Goal: Task Accomplishment & Management: Complete application form

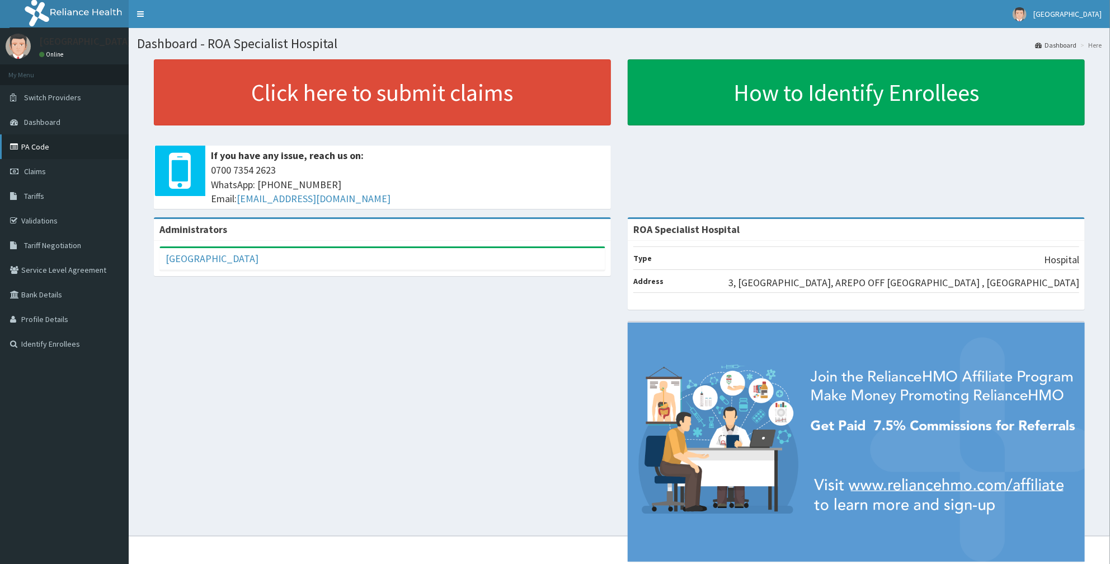
click at [49, 148] on link "PA Code" at bounding box center [64, 146] width 129 height 25
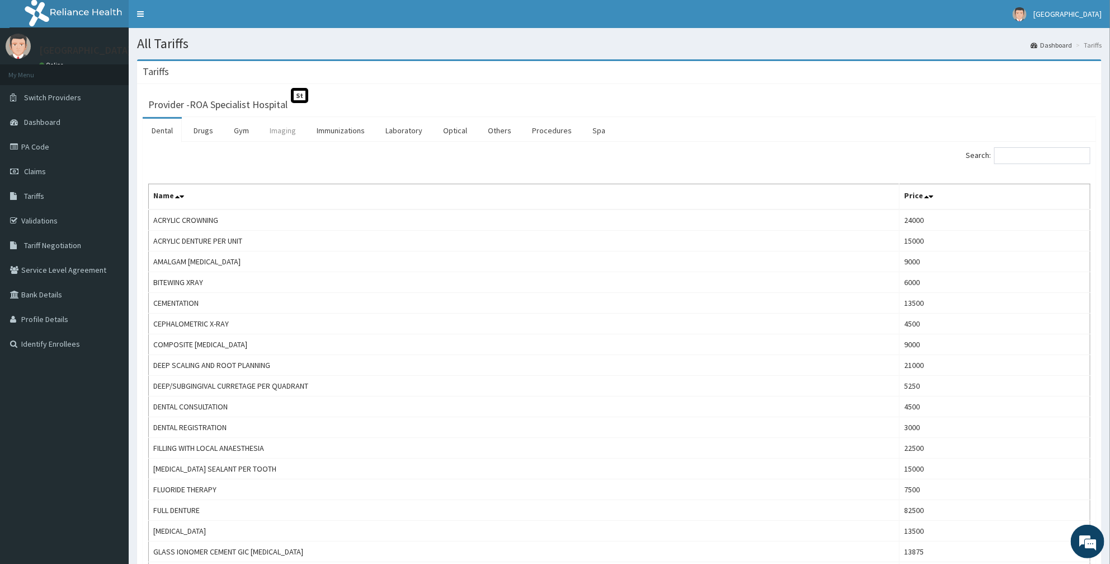
click at [291, 129] on link "Imaging" at bounding box center [283, 131] width 44 height 24
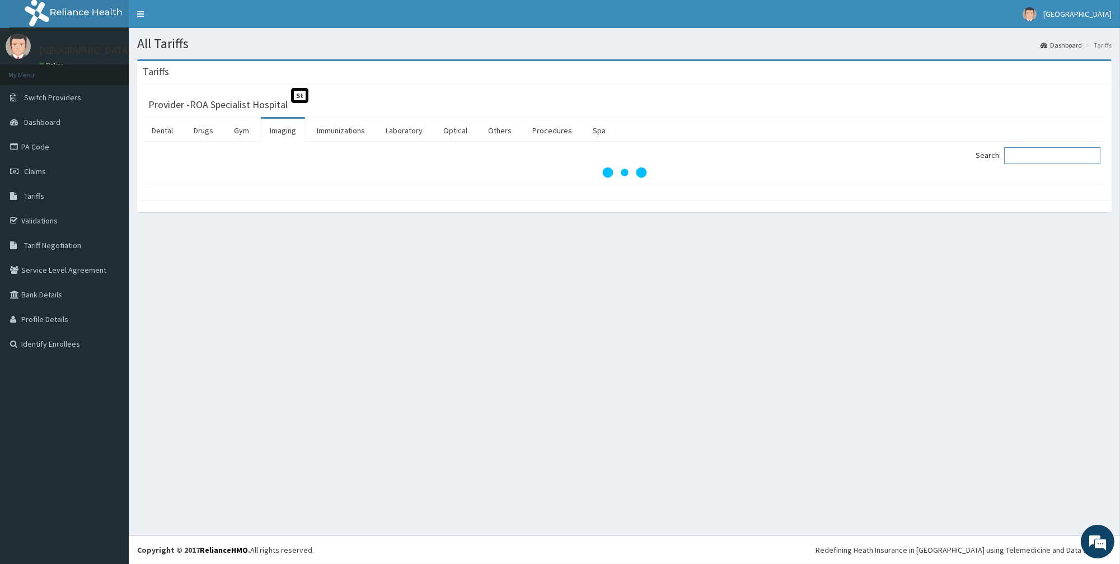
click at [1045, 161] on input "Search:" at bounding box center [1052, 155] width 96 height 17
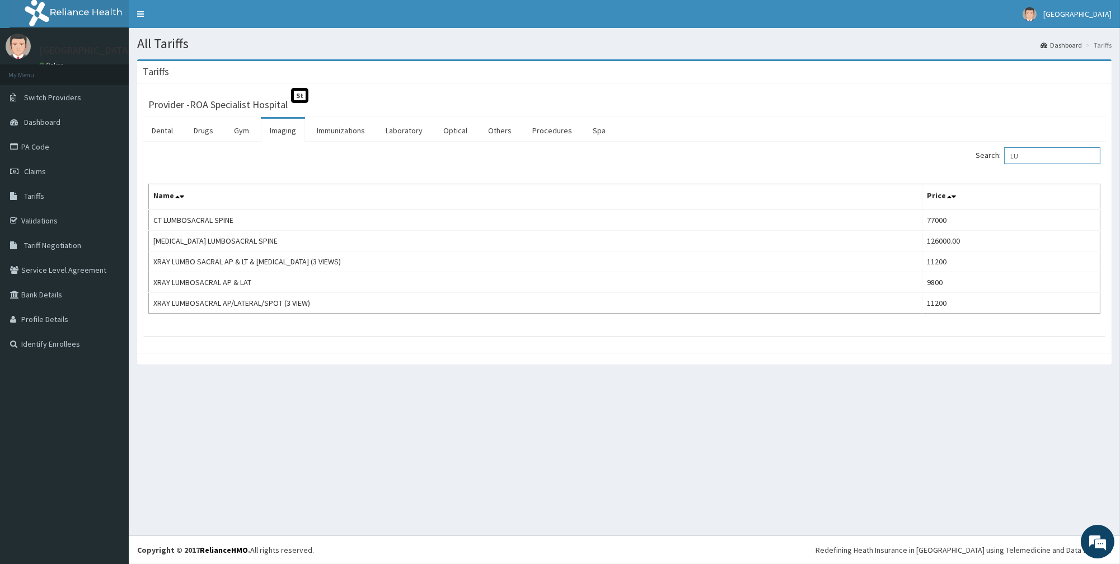
type input "L"
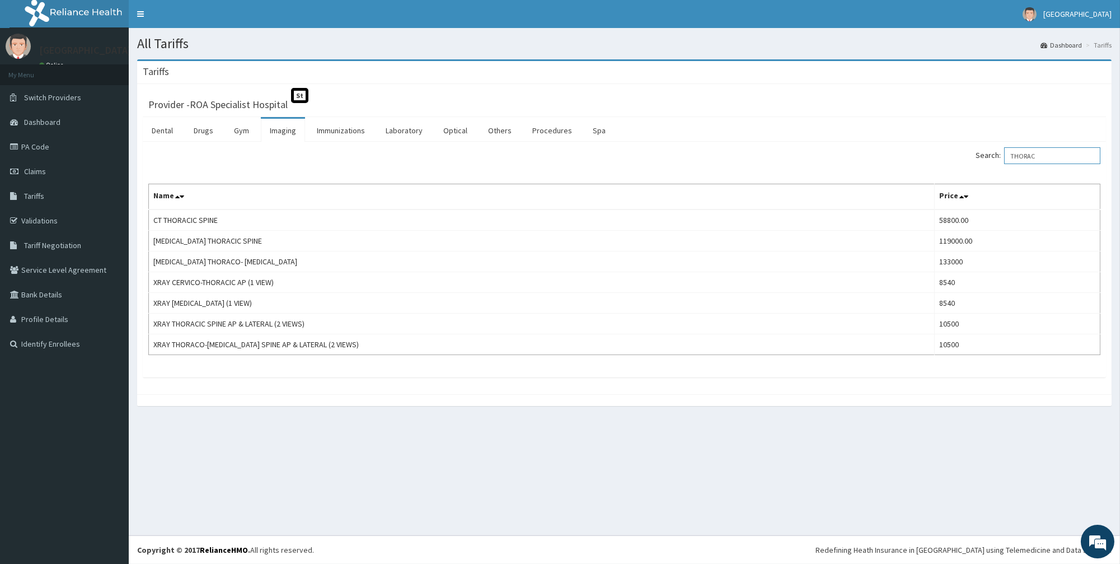
drag, startPoint x: 1051, startPoint y: 155, endPoint x: 921, endPoint y: 166, distance: 130.3
click at [922, 166] on div "Search: THORAC" at bounding box center [867, 157] width 468 height 20
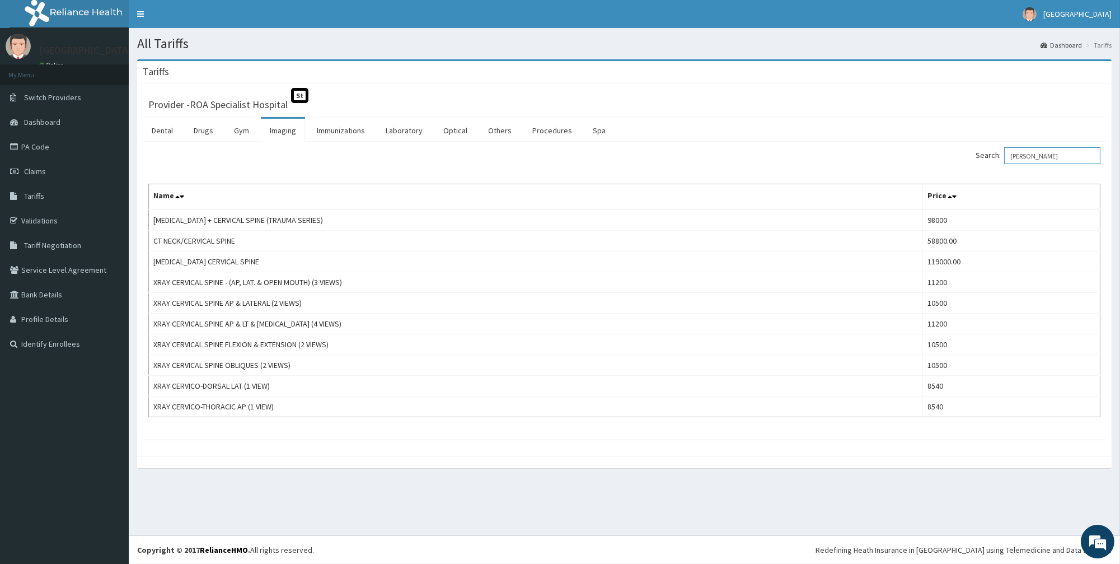
click at [1043, 159] on input "CERVI" at bounding box center [1052, 155] width 96 height 17
type input "C"
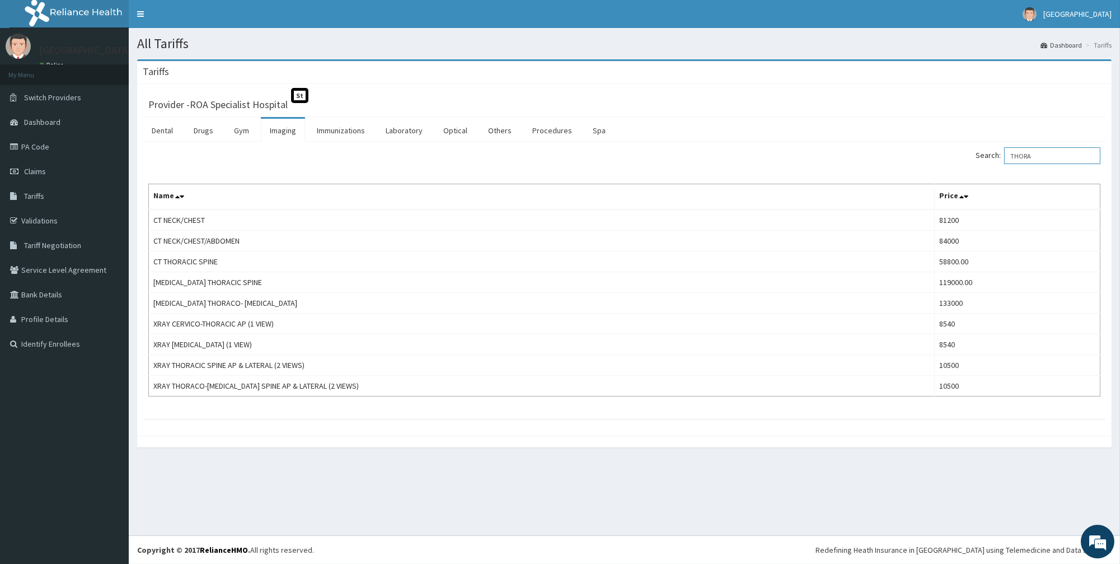
drag, startPoint x: 1045, startPoint y: 160, endPoint x: 930, endPoint y: 157, distance: 115.3
click at [930, 157] on div "Search: THORA" at bounding box center [867, 157] width 468 height 20
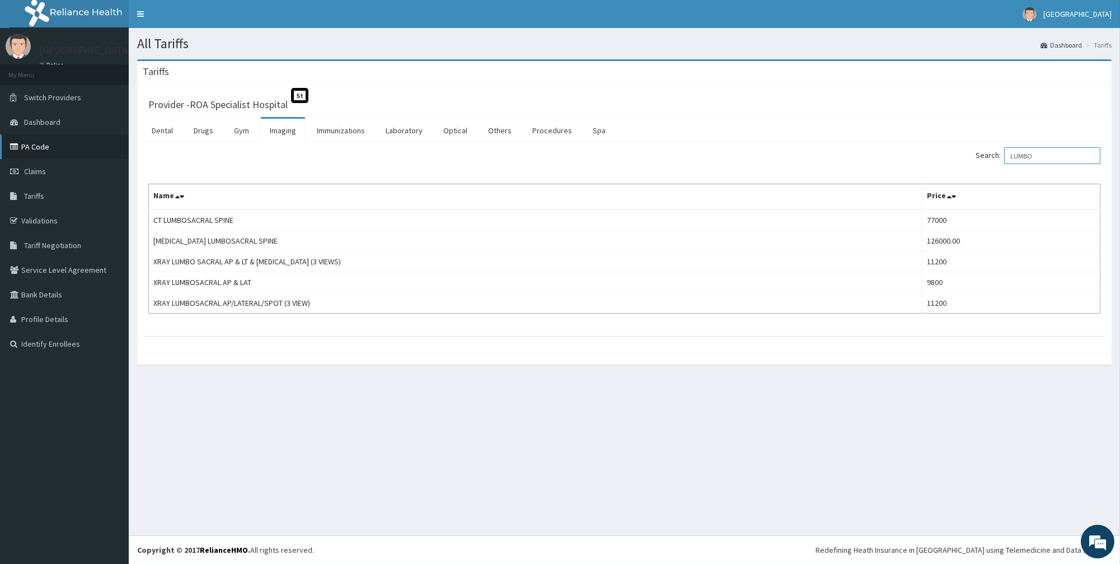
type input "LUMBO"
click at [71, 157] on link "PA Code" at bounding box center [64, 146] width 129 height 25
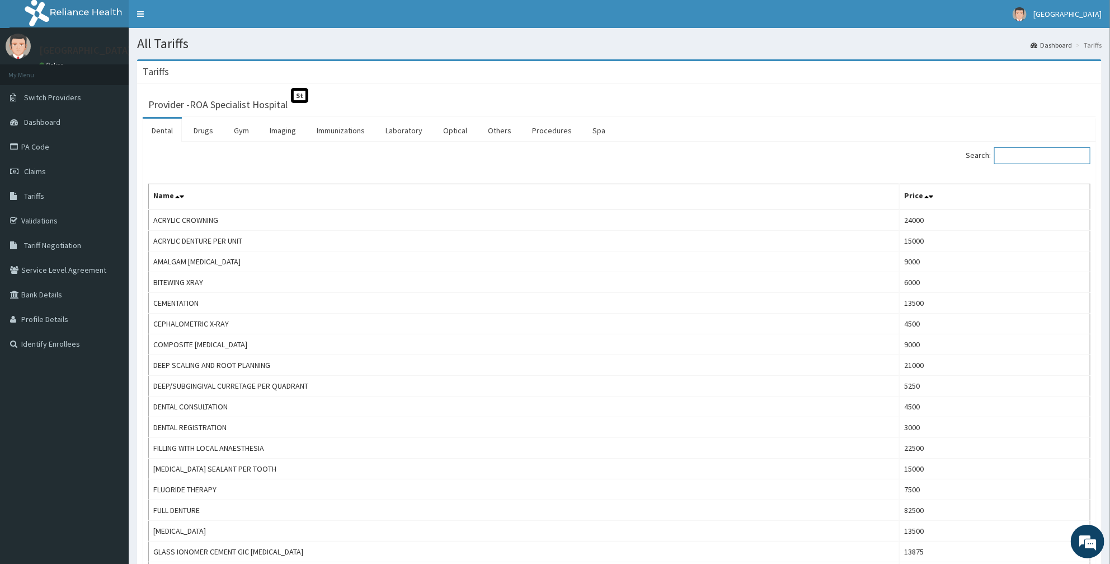
click at [1013, 153] on input "Search:" at bounding box center [1043, 155] width 96 height 17
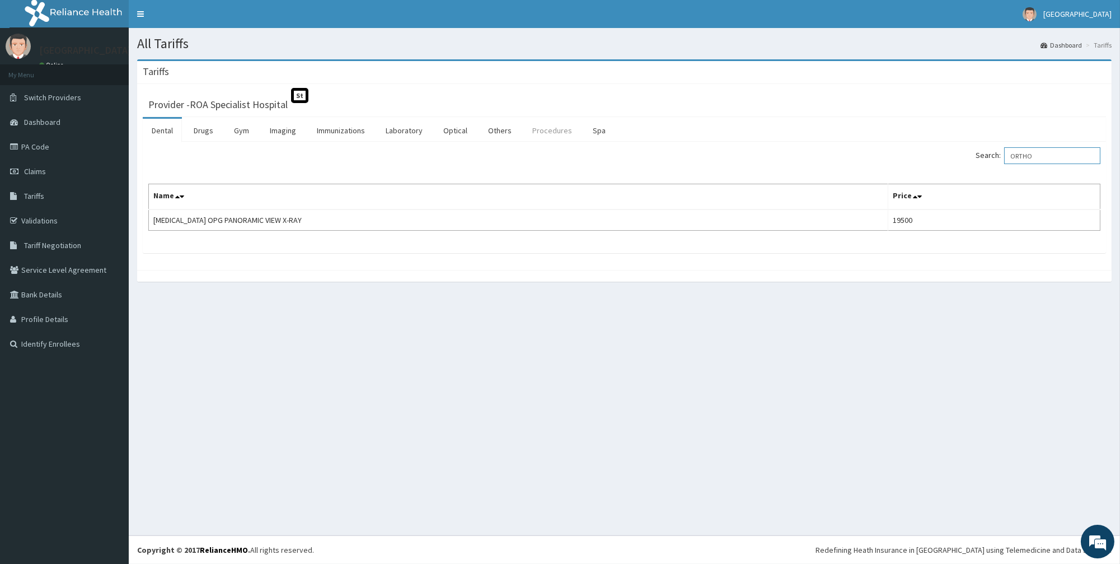
type input "ORTHO"
click at [547, 131] on link "Procedures" at bounding box center [552, 131] width 58 height 24
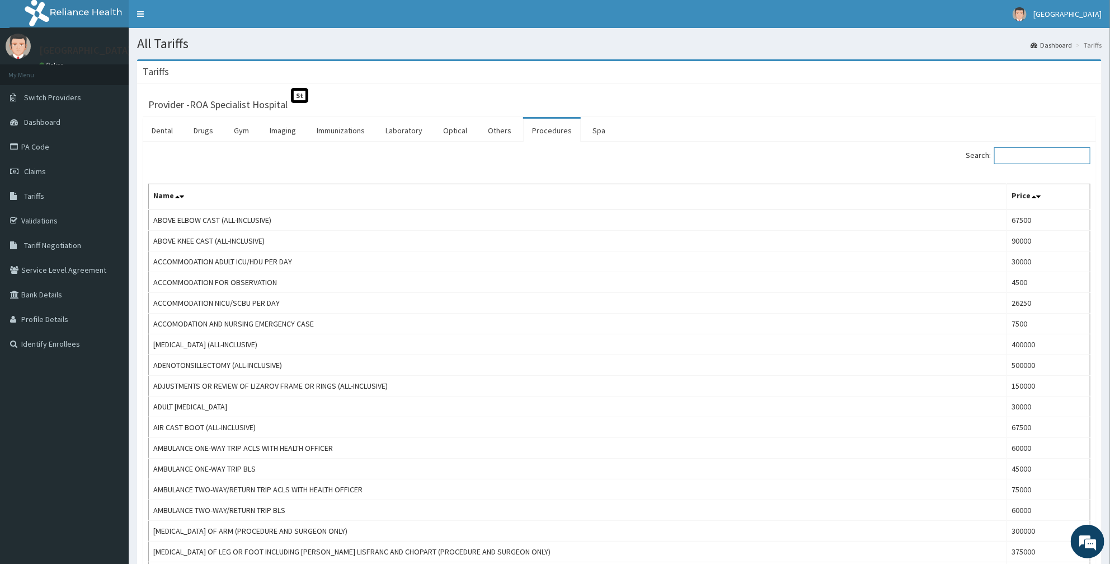
click at [1026, 160] on input "Search:" at bounding box center [1043, 155] width 96 height 17
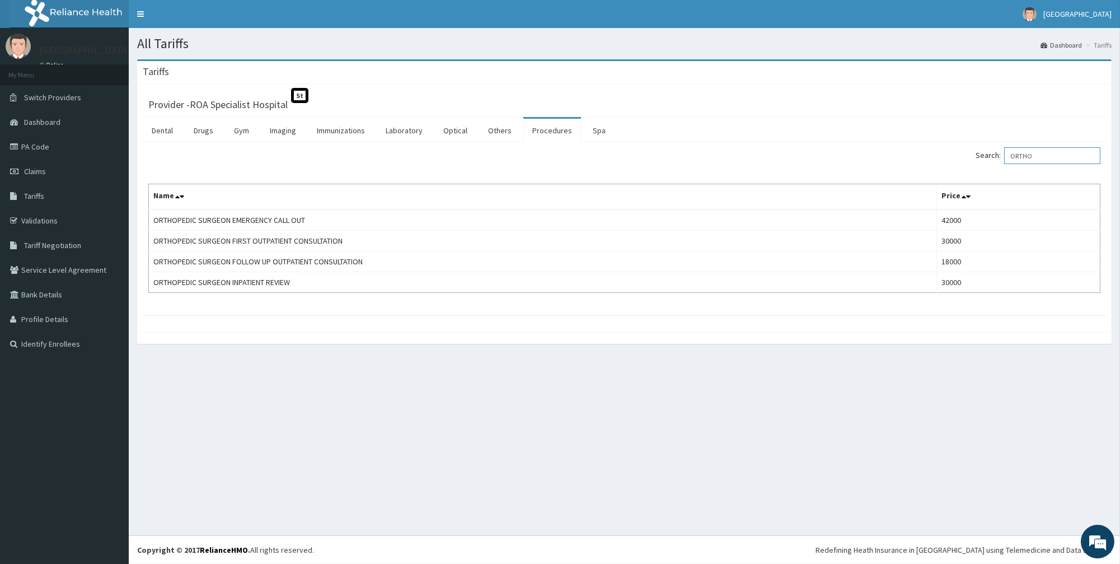
type input "ORTHO"
click at [388, 129] on link "Laboratory" at bounding box center [404, 131] width 55 height 24
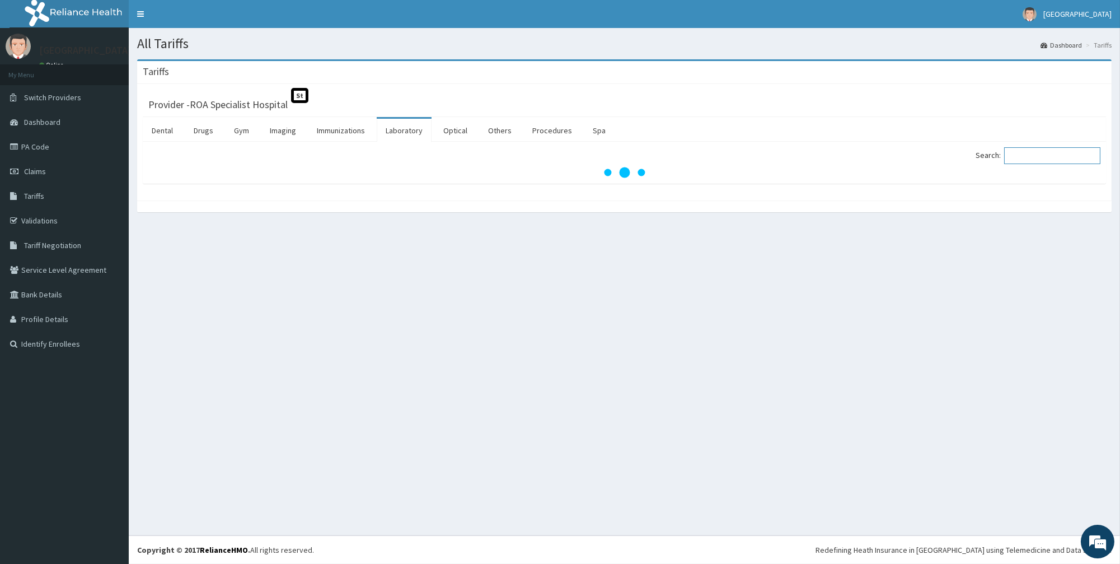
click at [1051, 156] on input "Search:" at bounding box center [1052, 155] width 96 height 17
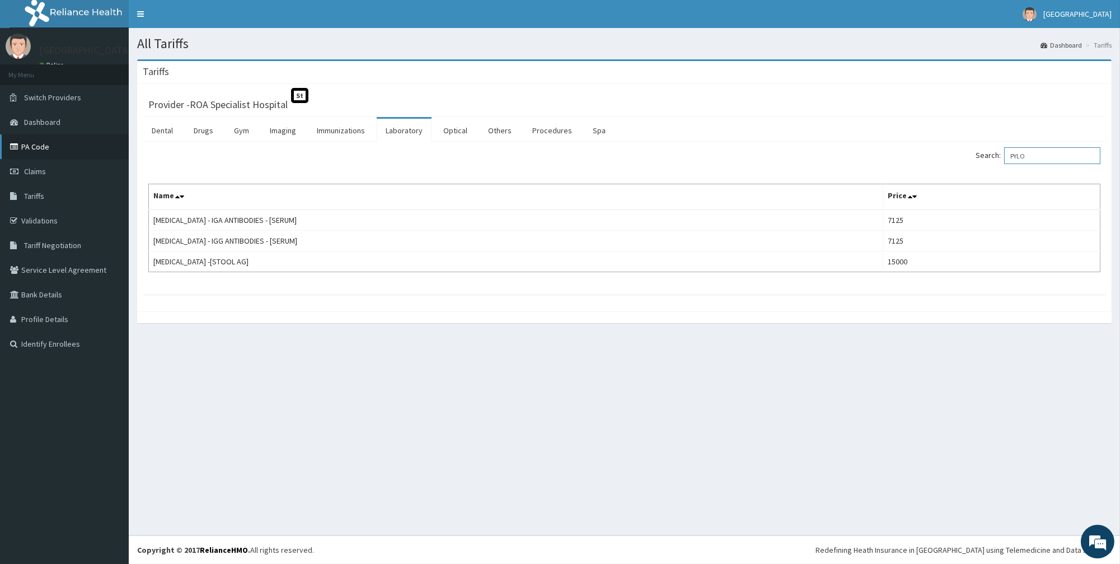
type input "PYLO"
click at [31, 140] on link "PA Code" at bounding box center [64, 146] width 129 height 25
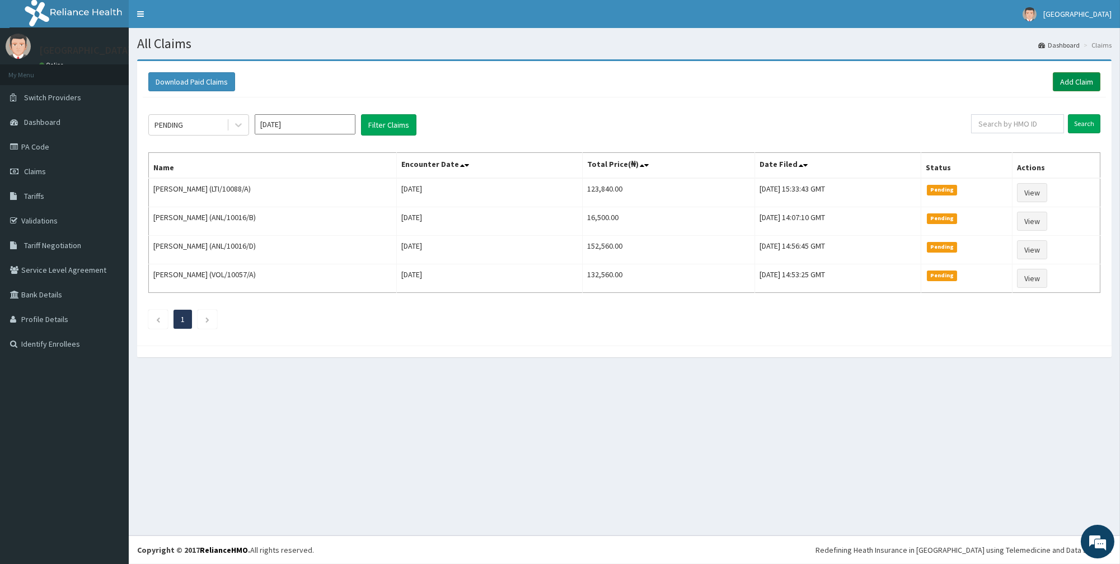
click at [1082, 86] on link "Add Claim" at bounding box center [1077, 81] width 48 height 19
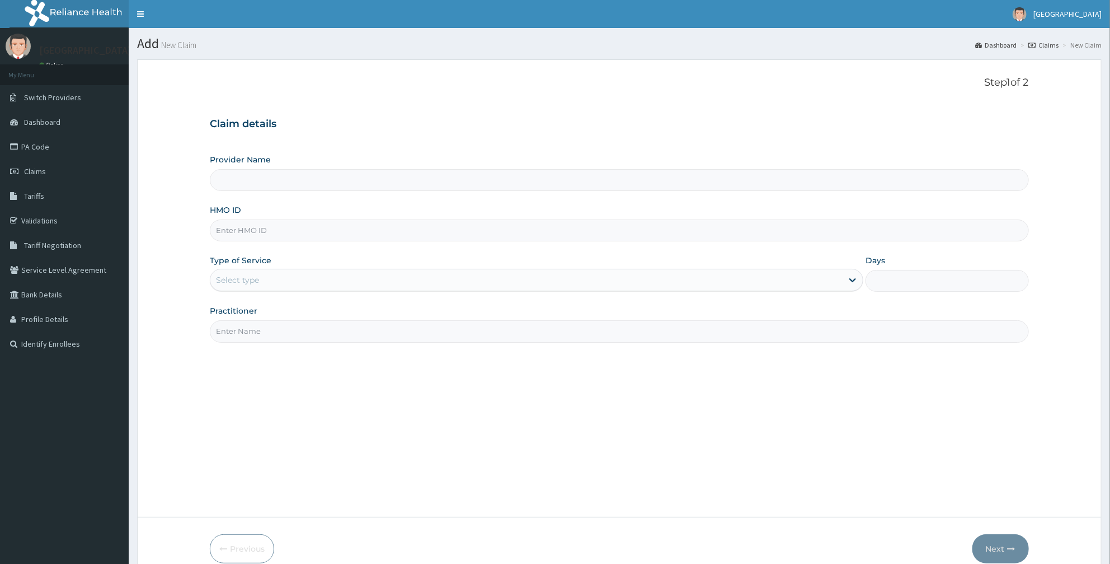
type input "ROA Specialist Hospital"
drag, startPoint x: 714, startPoint y: 417, endPoint x: 695, endPoint y: 429, distance: 22.7
click at [700, 428] on div "Step 1 of 2 Claim details Provider Name ROA Specialist Hospital HMO ID Type of …" at bounding box center [619, 288] width 819 height 423
click at [283, 232] on input "HMO ID" at bounding box center [619, 230] width 819 height 22
type input "KSB/11475/A"
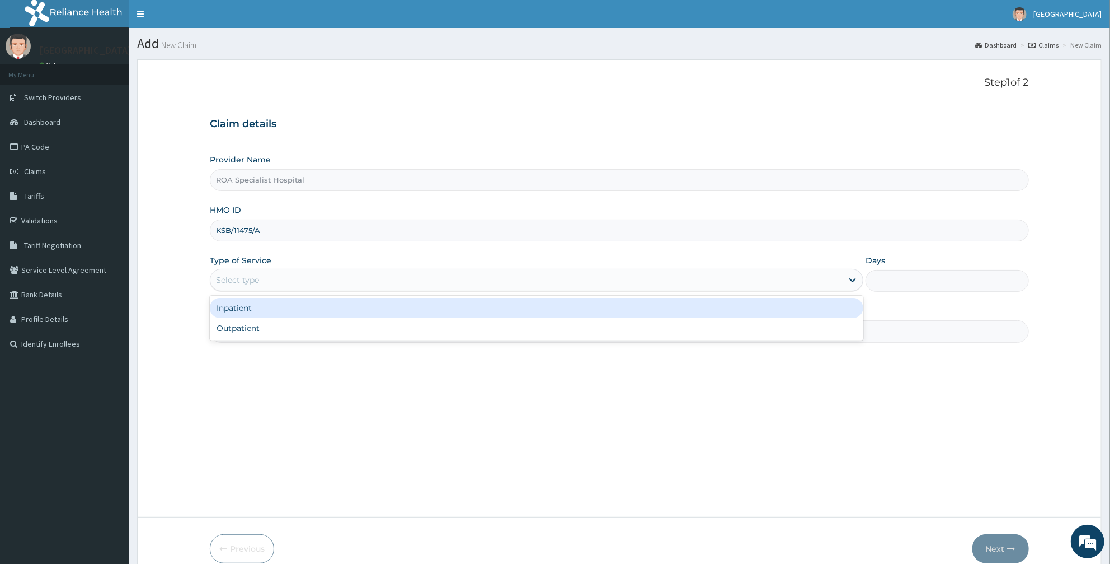
click at [234, 279] on div "Select type" at bounding box center [237, 279] width 43 height 11
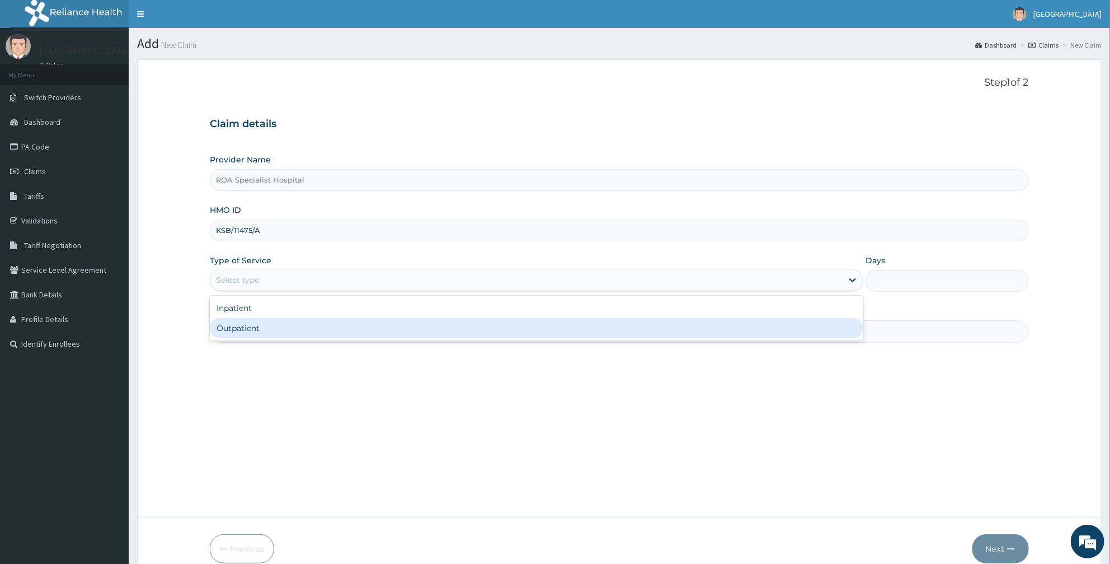
click at [243, 322] on div "Outpatient" at bounding box center [537, 328] width 654 height 20
type input "1"
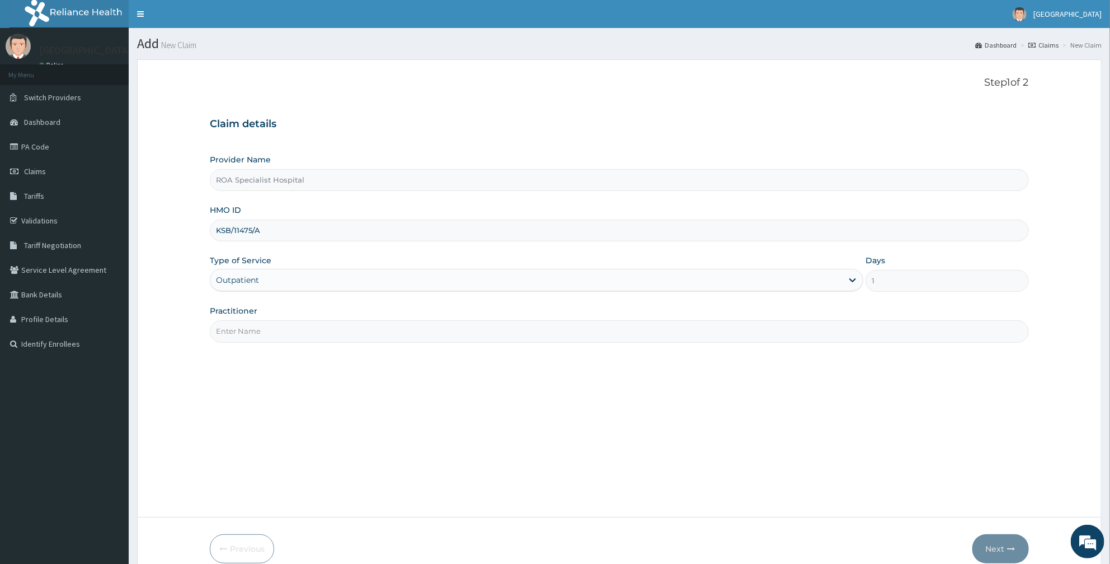
click at [254, 333] on input "Practitioner" at bounding box center [619, 331] width 819 height 22
type input "[PERSON_NAME]"
click at [997, 540] on button "Next" at bounding box center [1001, 548] width 57 height 29
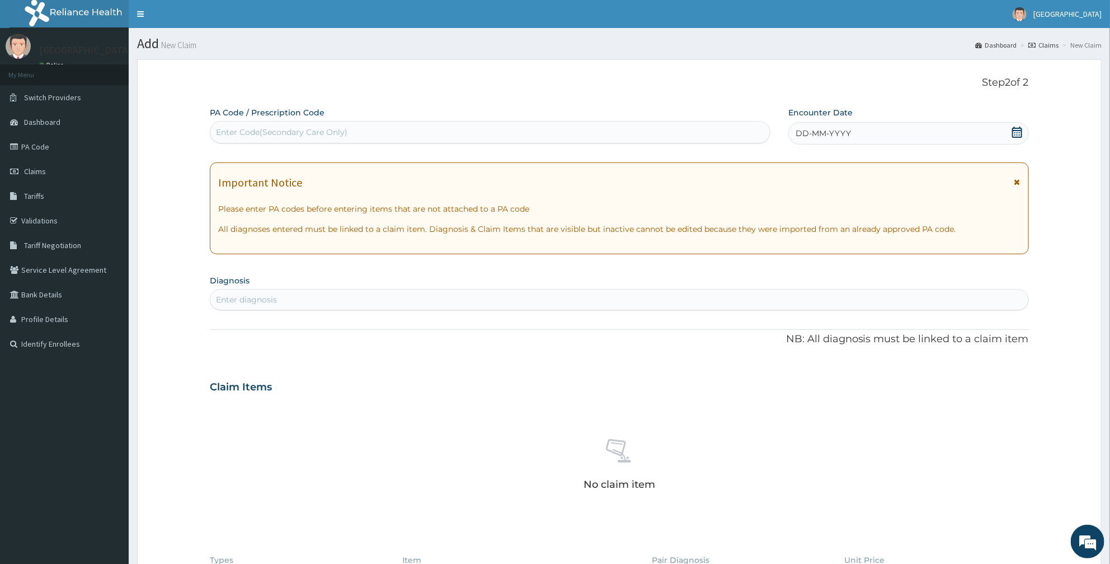
click at [249, 135] on div "Enter Code(Secondary Care Only)" at bounding box center [282, 131] width 132 height 11
paste input "PA/08DB00"
type input "PA/08DB00"
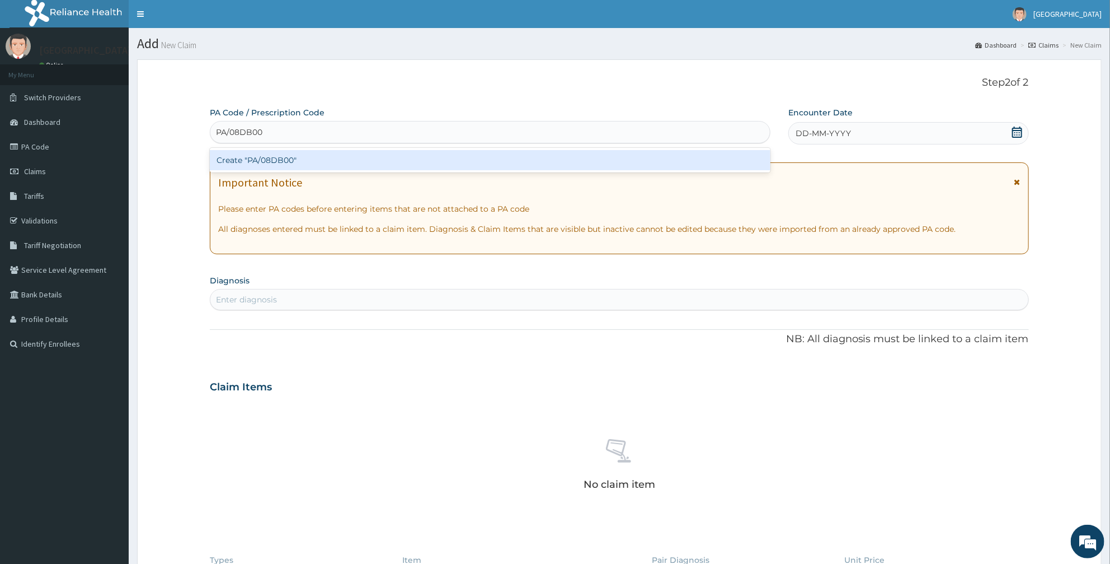
click at [273, 155] on div "Create "PA/08DB00"" at bounding box center [490, 160] width 561 height 20
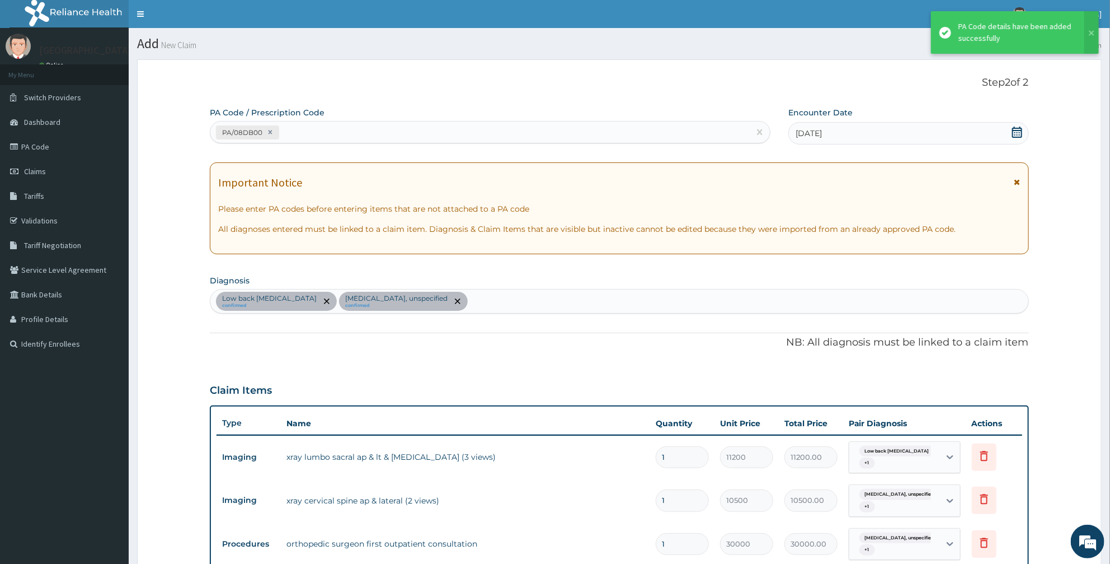
scroll to position [304, 0]
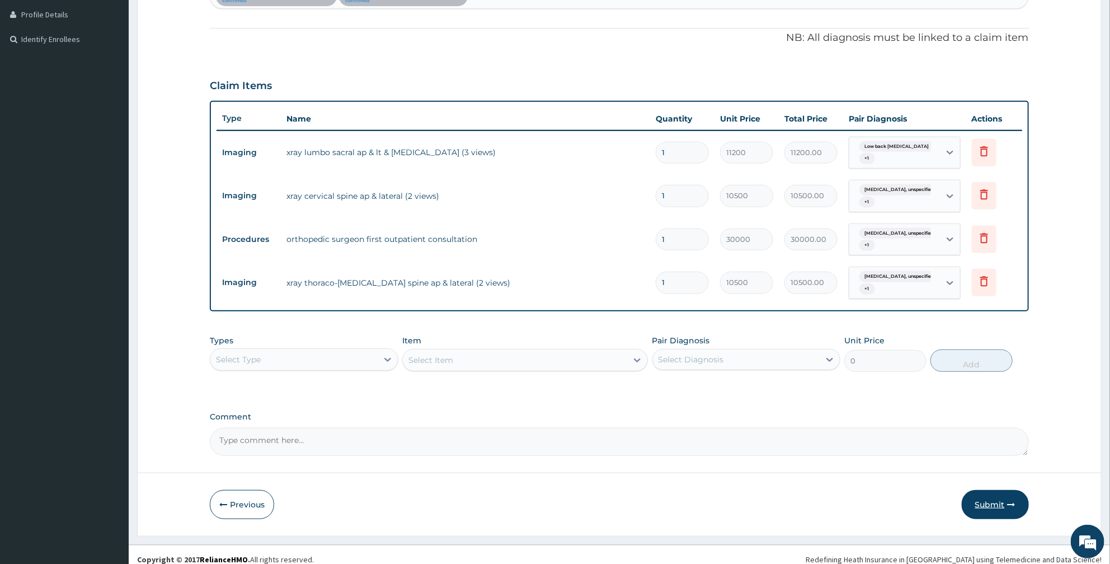
click at [1009, 507] on icon "button" at bounding box center [1012, 504] width 8 height 8
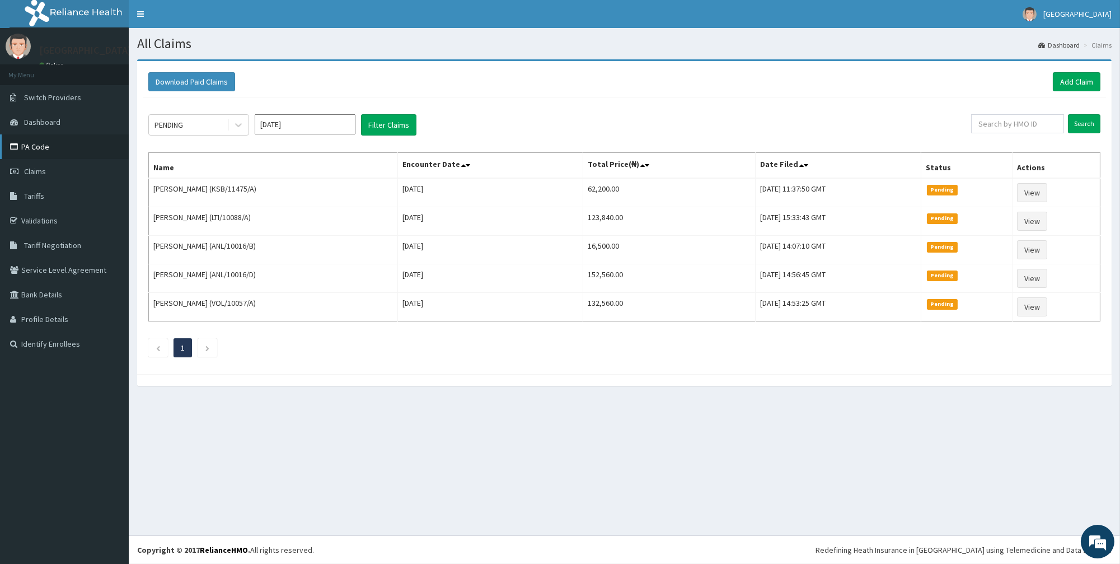
click at [40, 154] on link "PA Code" at bounding box center [64, 146] width 129 height 25
